Goal: Transaction & Acquisition: Download file/media

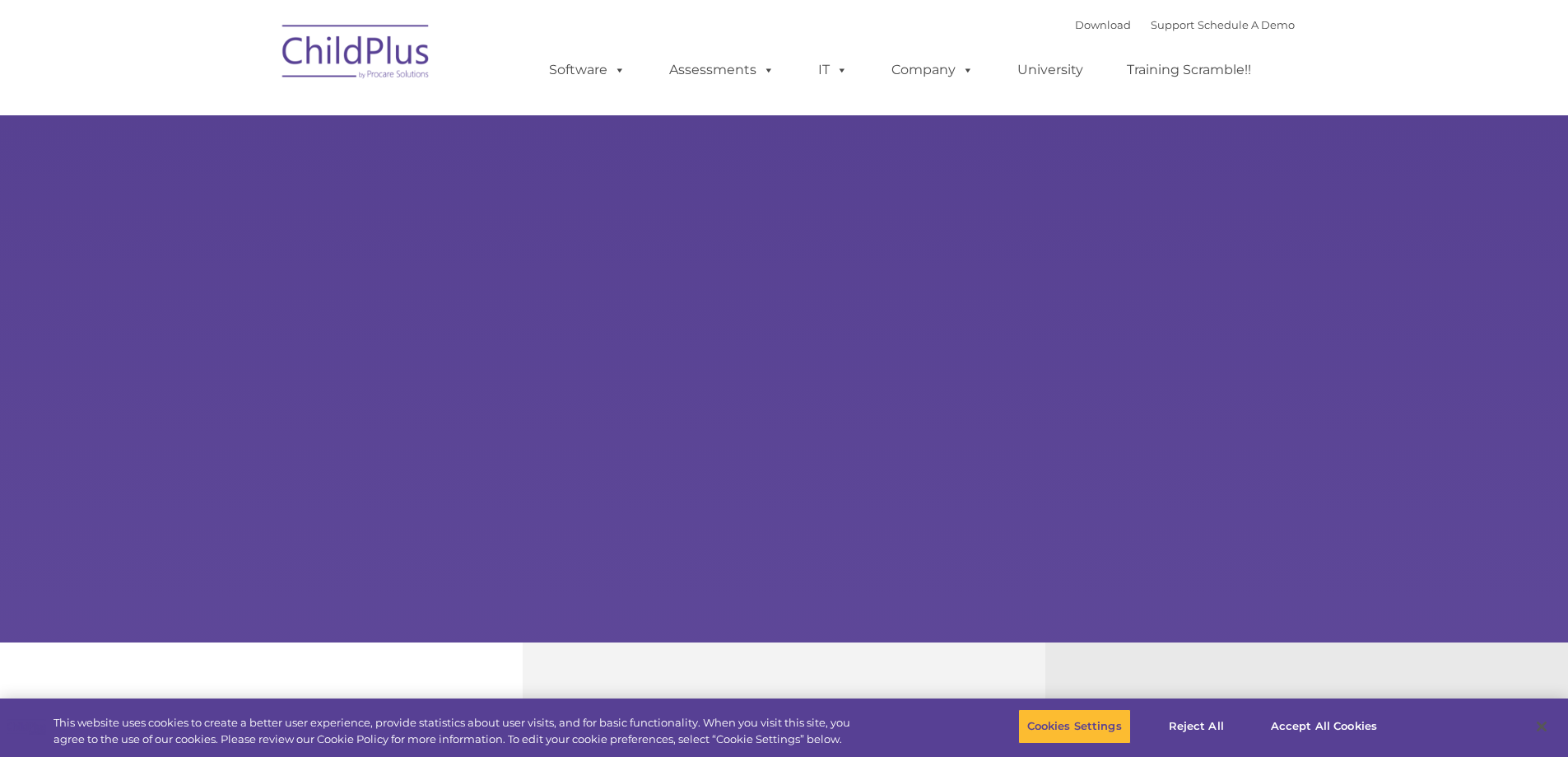
select select "MEDIUM"
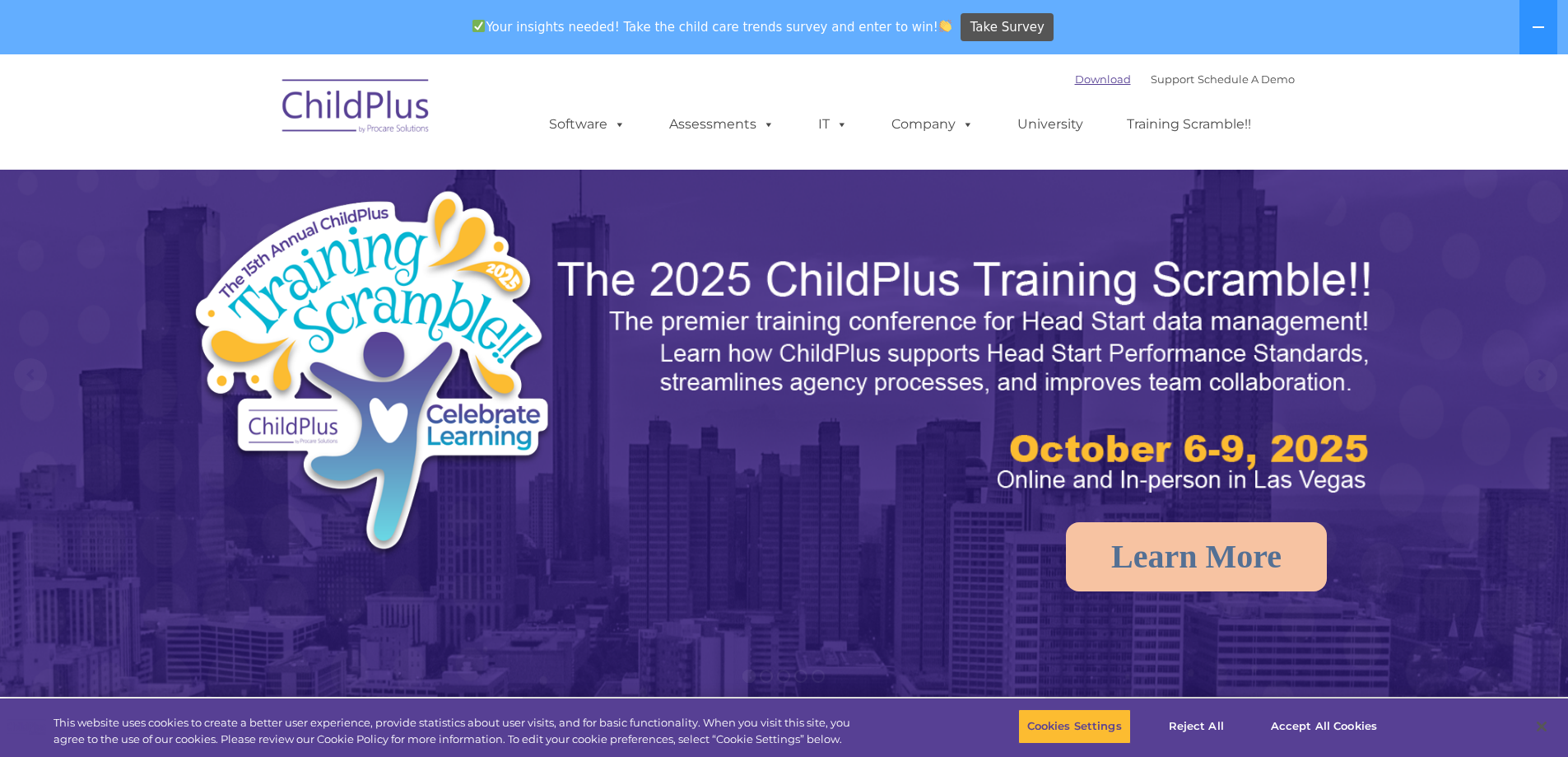
click at [1075, 75] on link "Download" at bounding box center [1103, 79] width 56 height 13
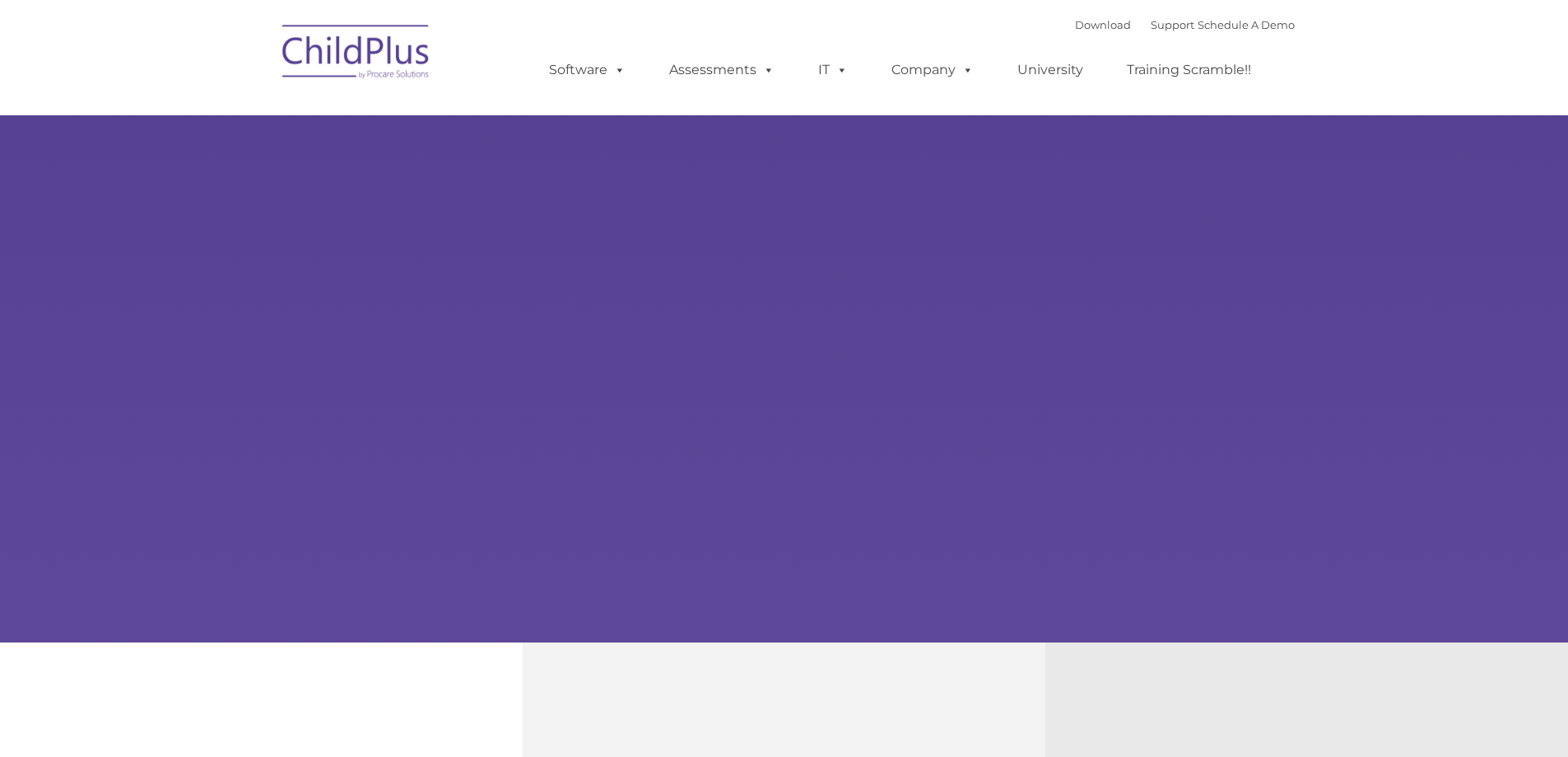
type input ""
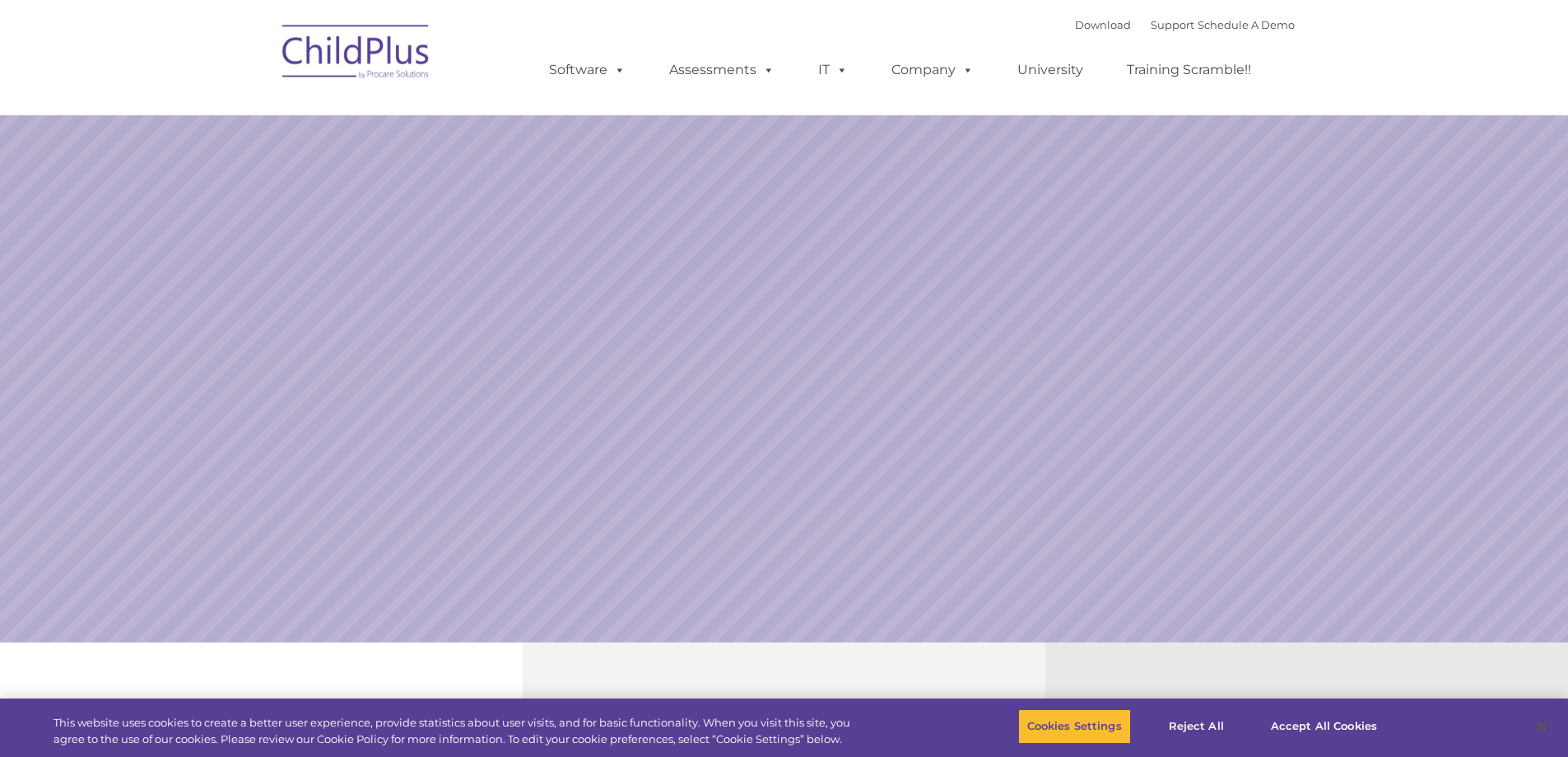
select select "MEDIUM"
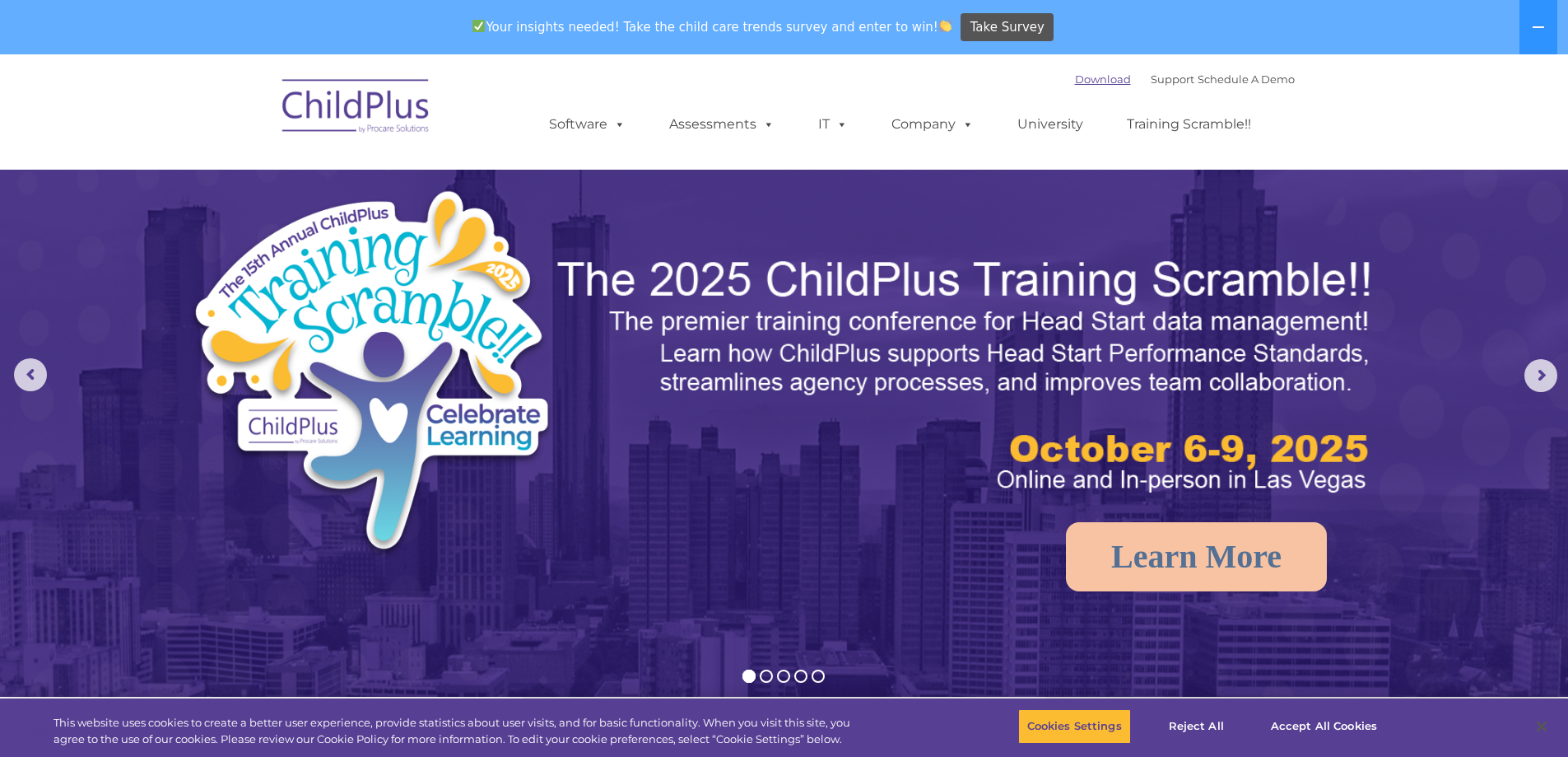
click at [1080, 81] on link "Download" at bounding box center [1103, 79] width 56 height 13
